Goal: Task Accomplishment & Management: Manage account settings

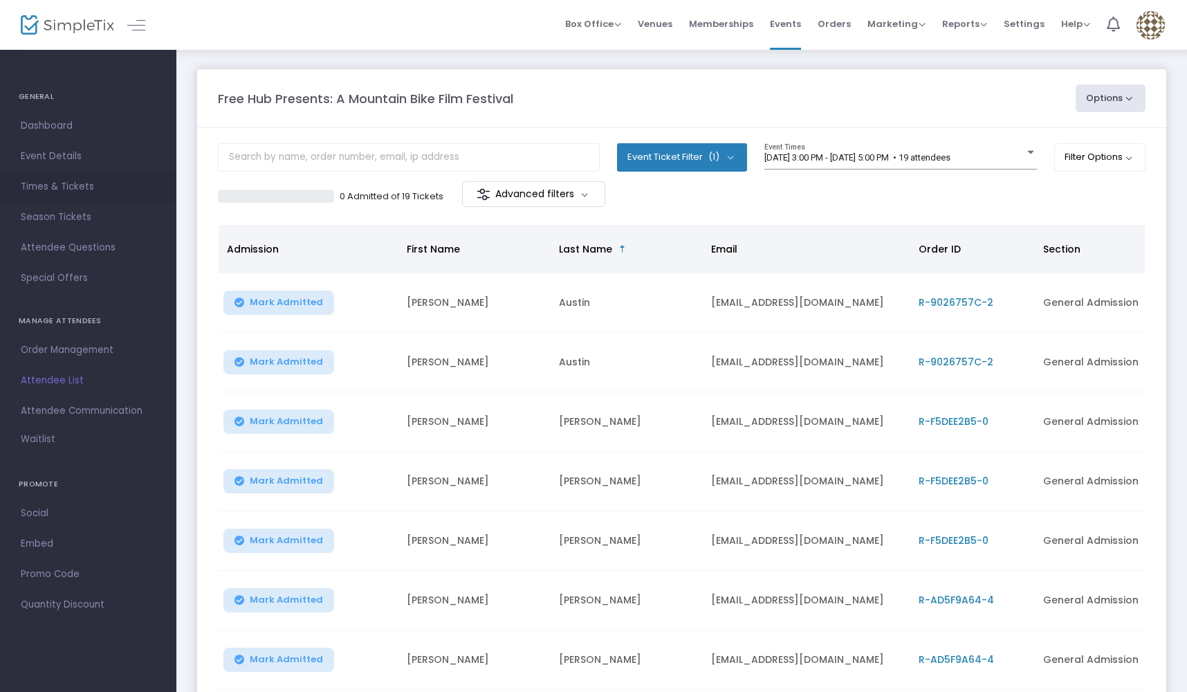
click at [60, 194] on span "Times & Tickets" at bounding box center [88, 187] width 135 height 18
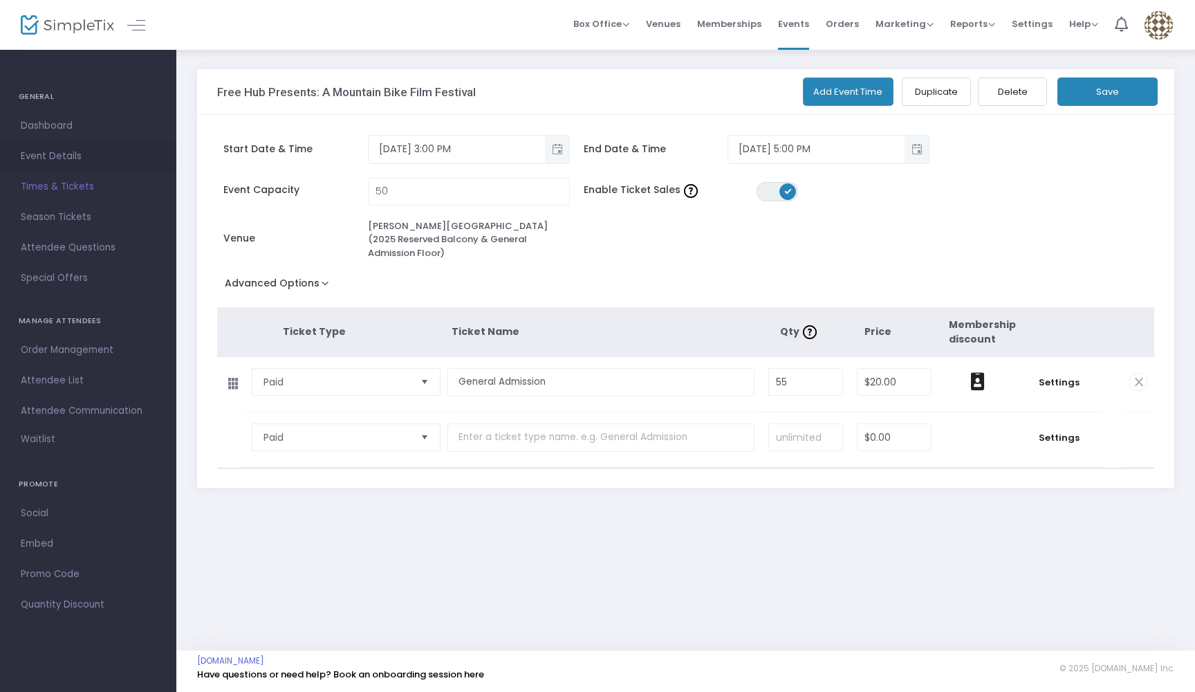
click at [41, 158] on span "Event Details" at bounding box center [88, 156] width 135 height 18
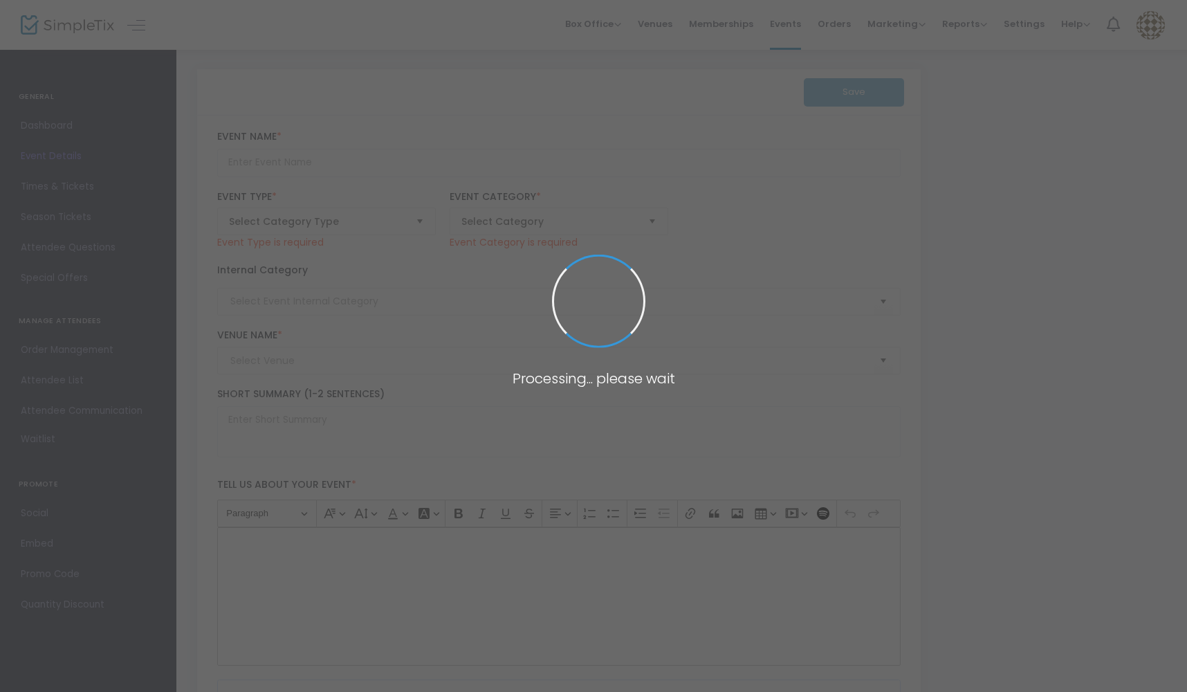
type input "Free Hub Presents: A Mountain Bike Film Festival"
type textarea "Join us in celebrating community, culture, andcinemaFreehub PRESENTS, brought t…"
type input "8.100 %"
type input "Buy Tickets"
type input "[PERSON_NAME][GEOGRAPHIC_DATA] (2025 Reserved Balcony & General Admission Floor)"
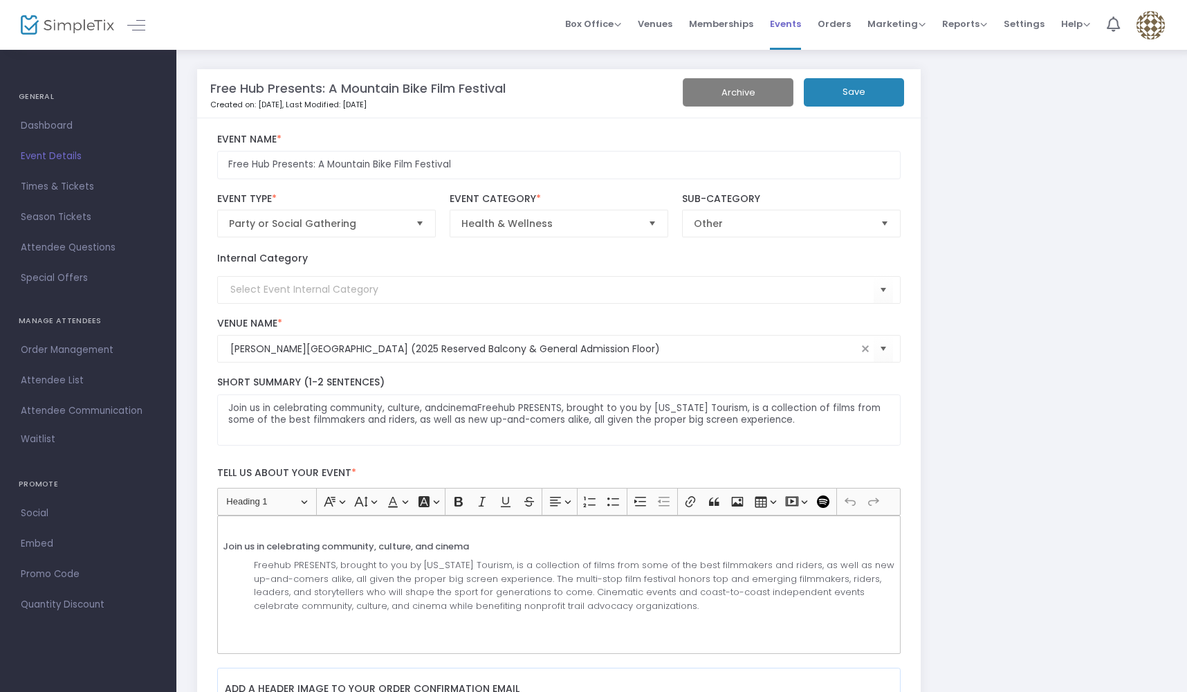
click at [793, 31] on span "Events" at bounding box center [785, 23] width 31 height 35
